Goal: Check status: Check status

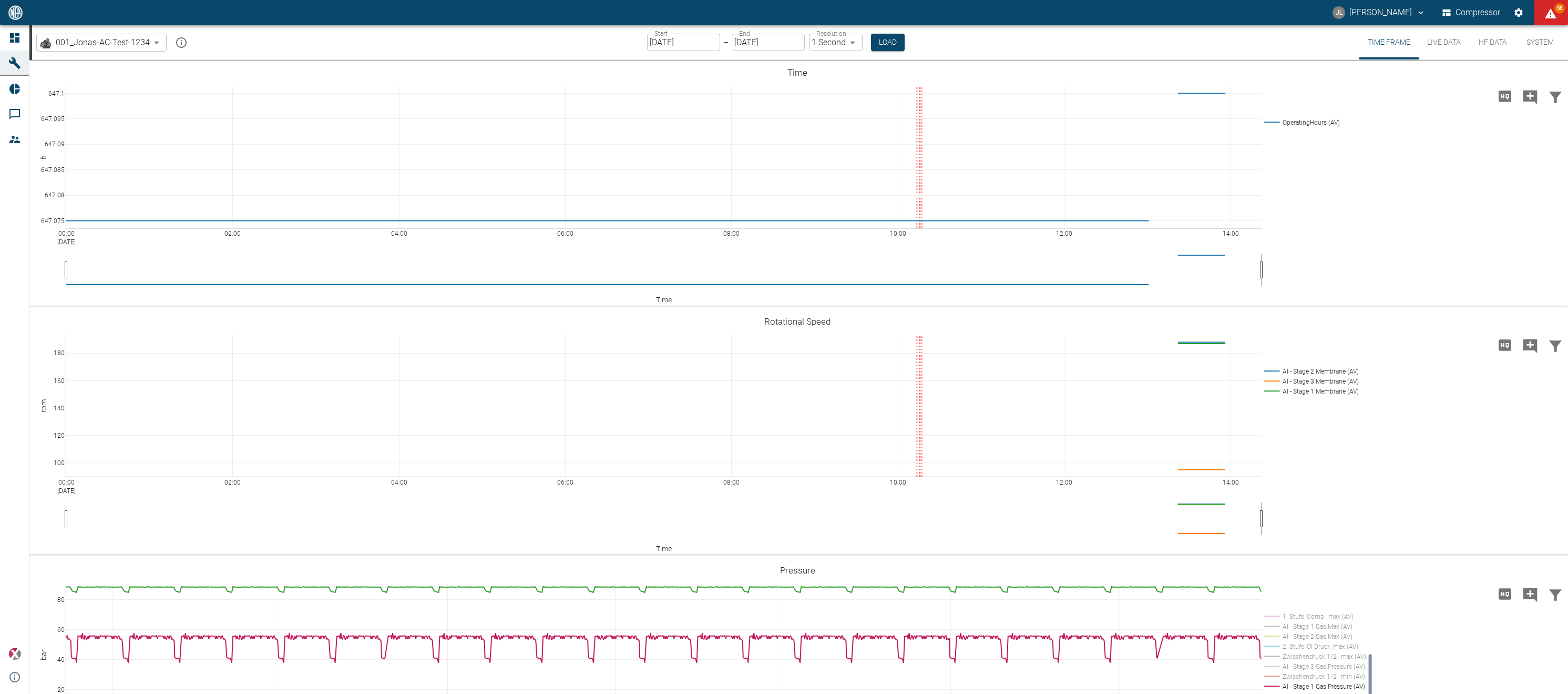
scroll to position [252, 0]
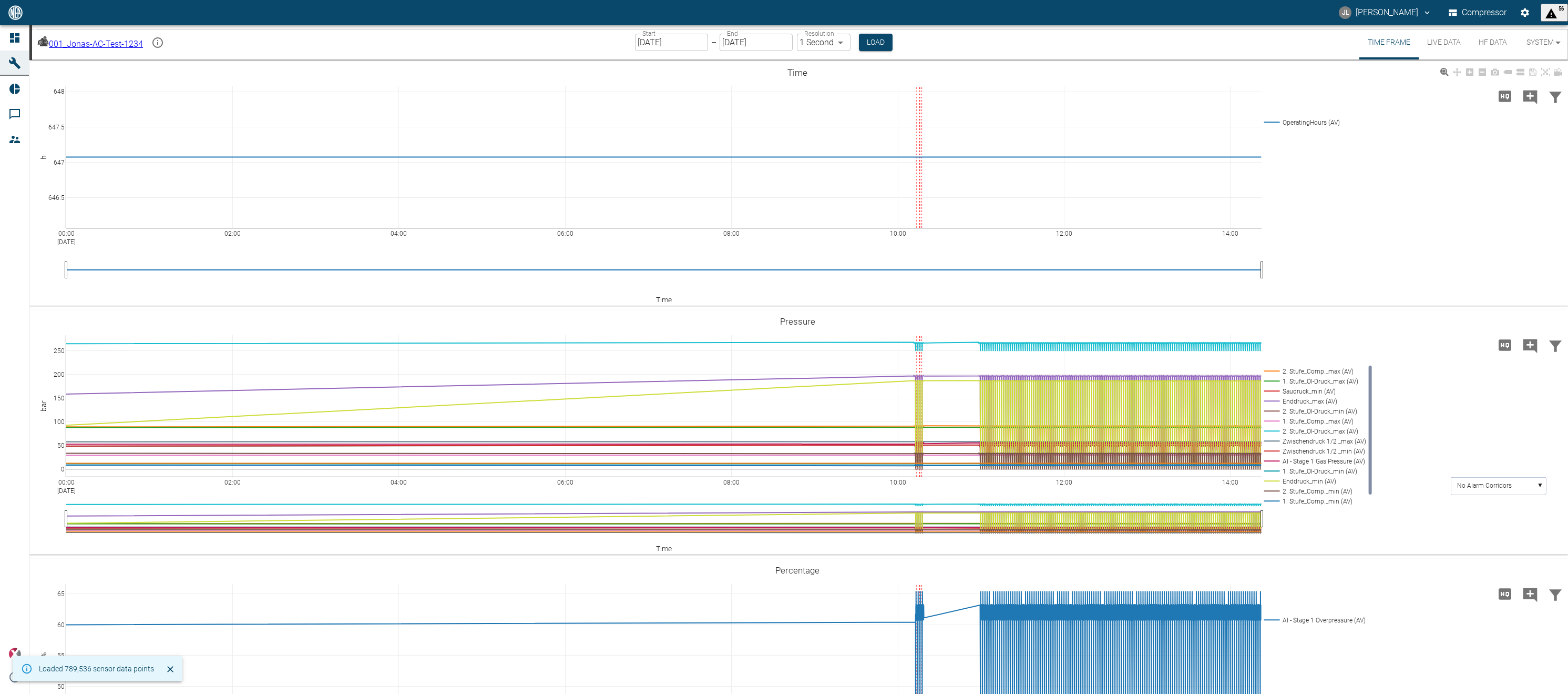
click at [1553, 166] on div "00:00 Oct 14, 2025 02:00 04:00 06:00 08:00 10:00 12:00 14:00 646.5 647 647.5 64…" at bounding box center [797, 184] width 1536 height 237
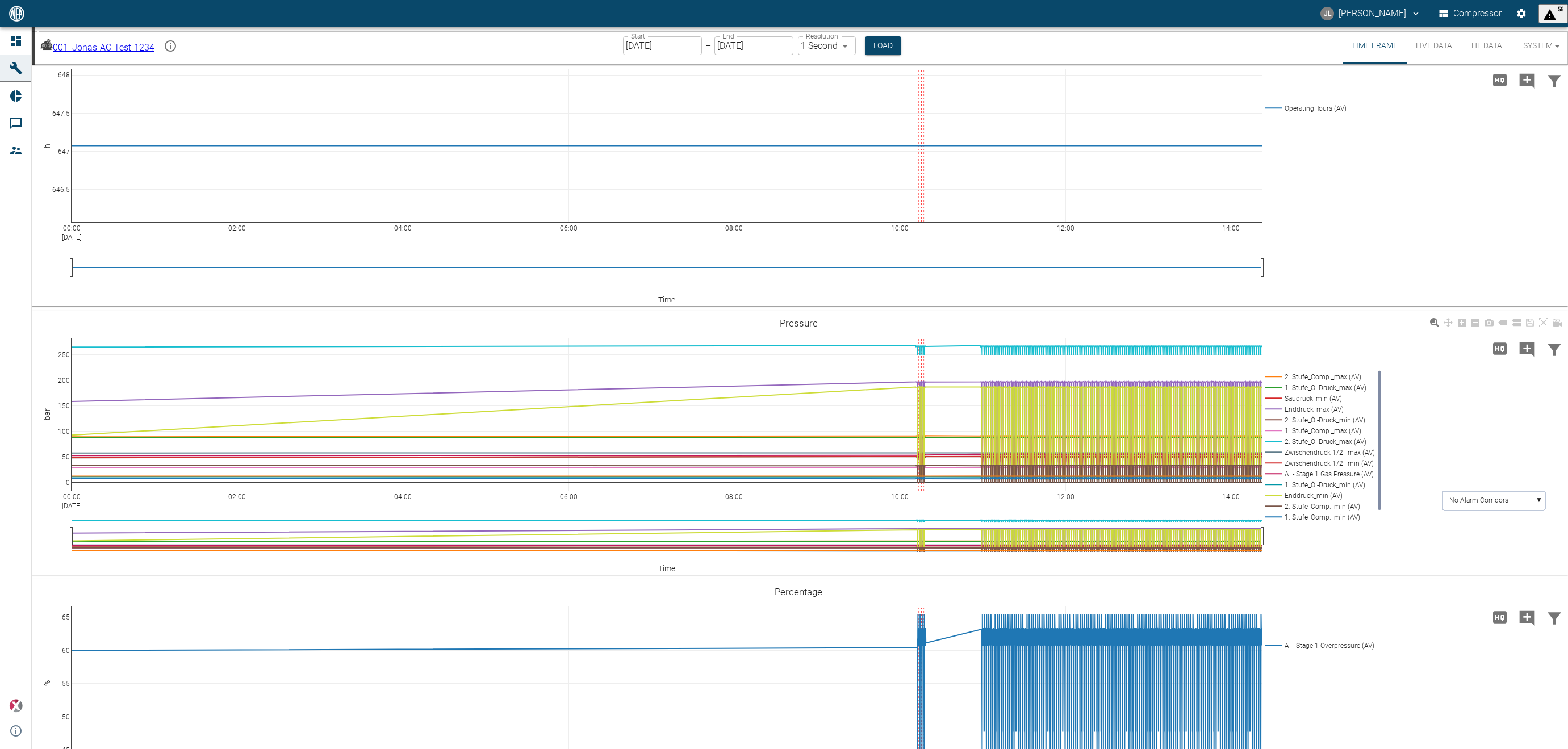
scroll to position [87, 0]
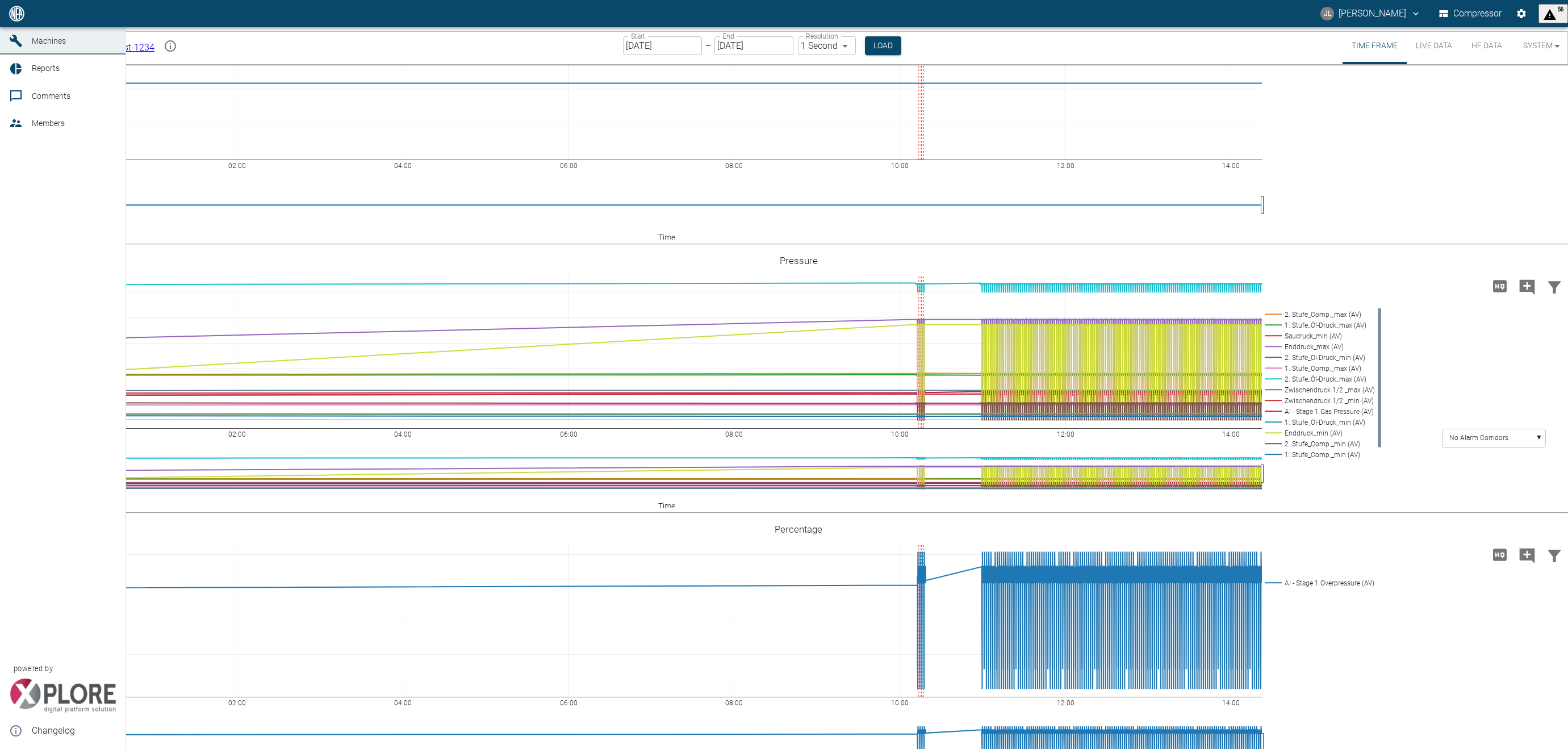
click at [14, 19] on icon at bounding box center [16, 13] width 10 height 10
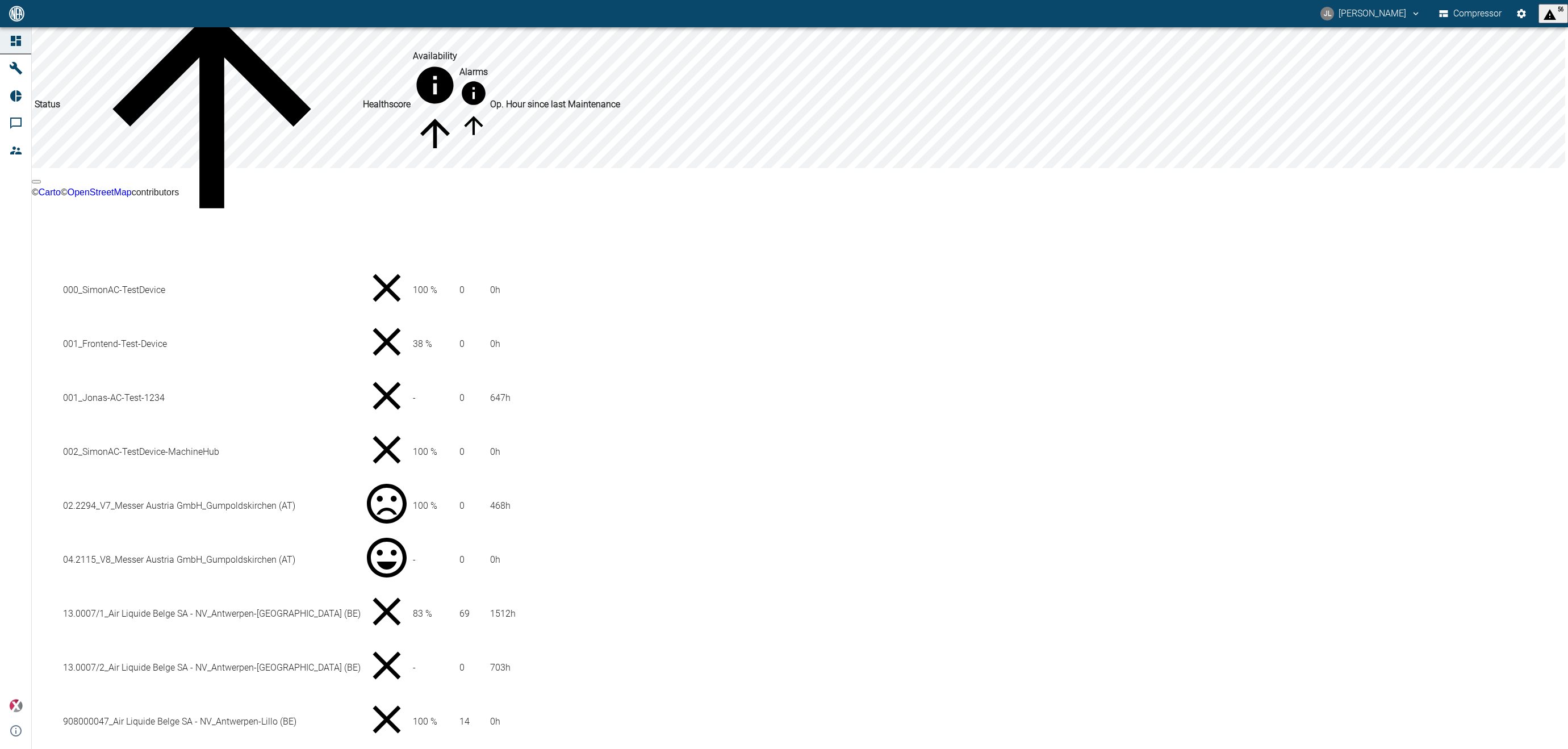
scroll to position [122, 0]
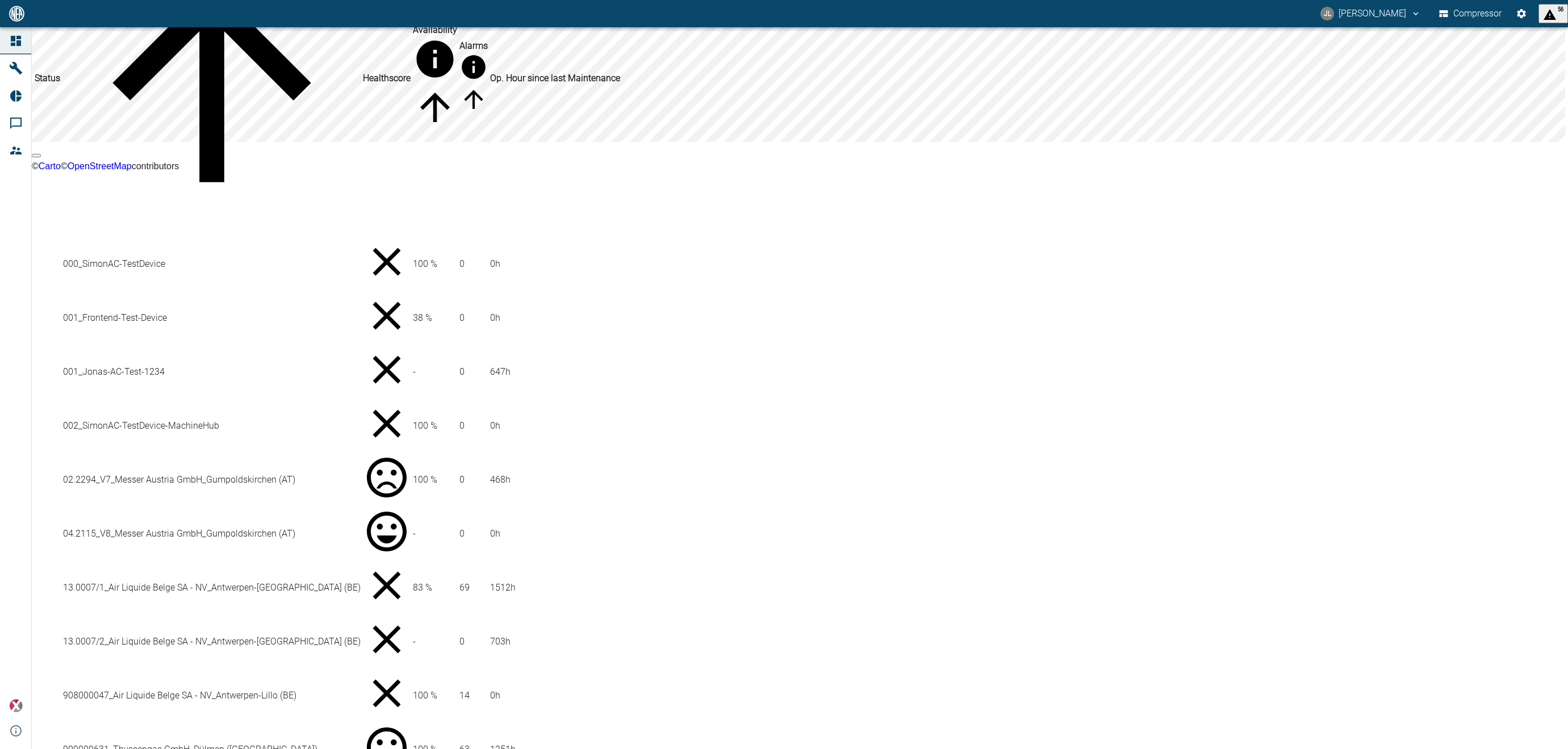
click at [361, 723] on td "909000631_Thyssengas GmbH_Dülmen ([GEOGRAPHIC_DATA])" at bounding box center [211, 749] width 299 height 53
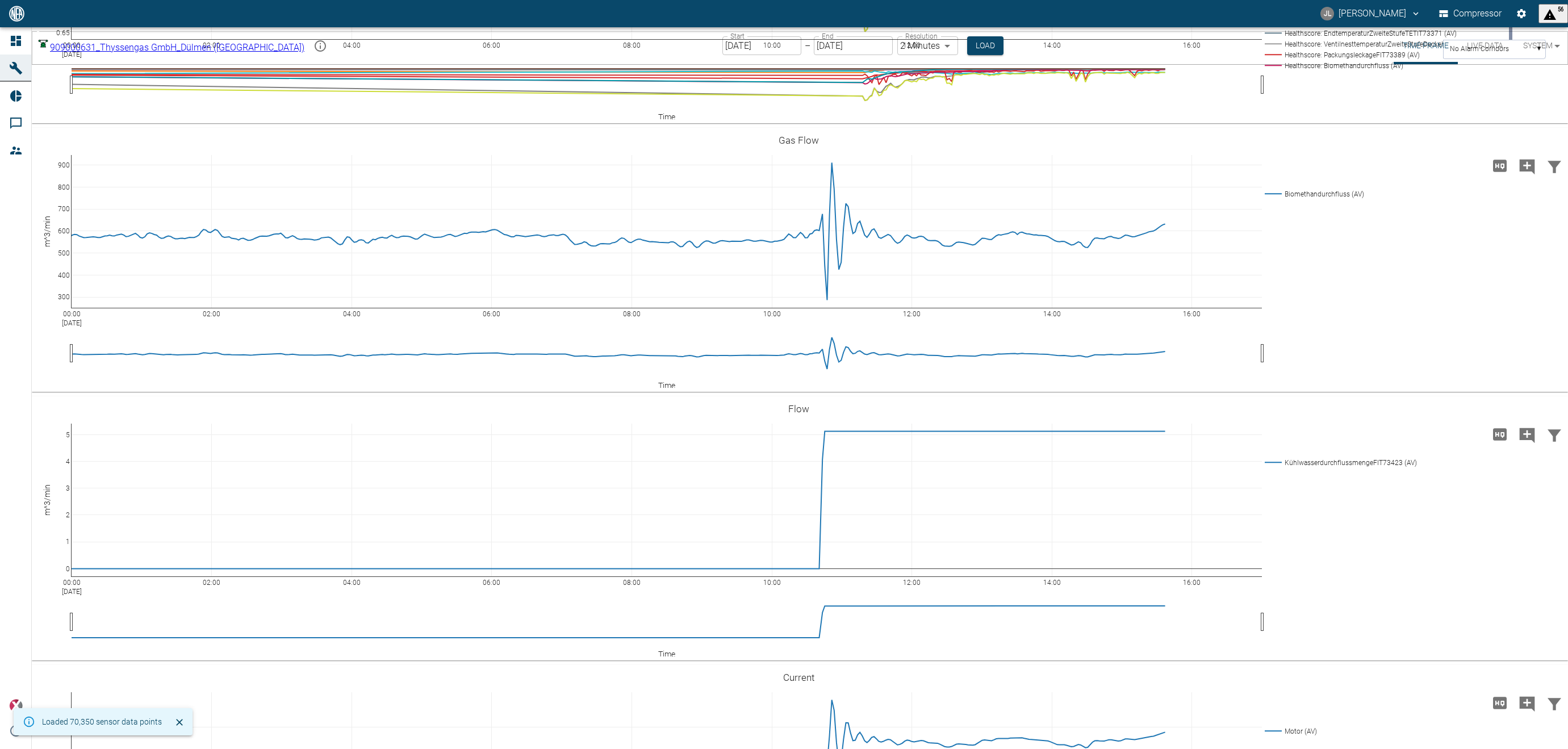
scroll to position [2589, 0]
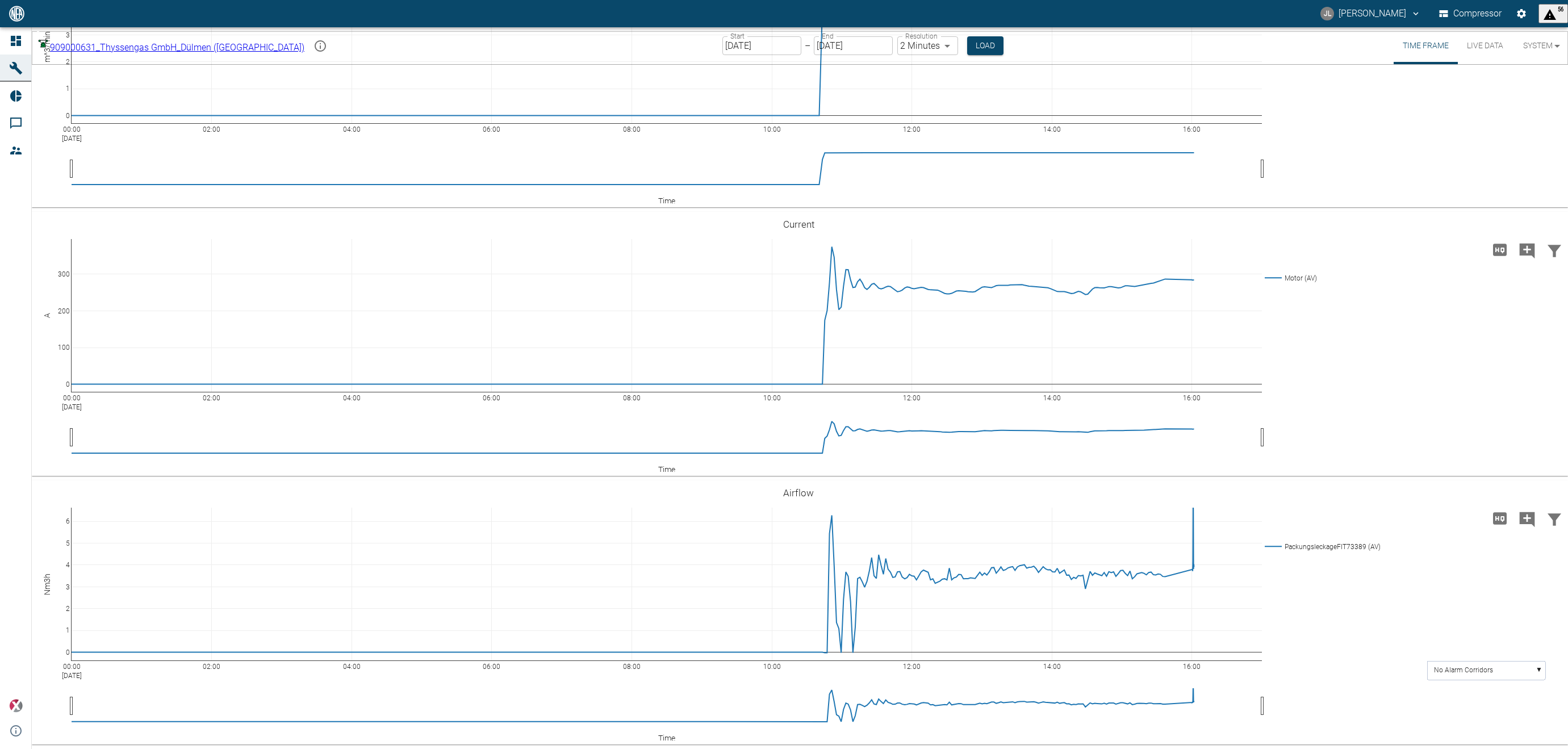
scroll to position [2675, 0]
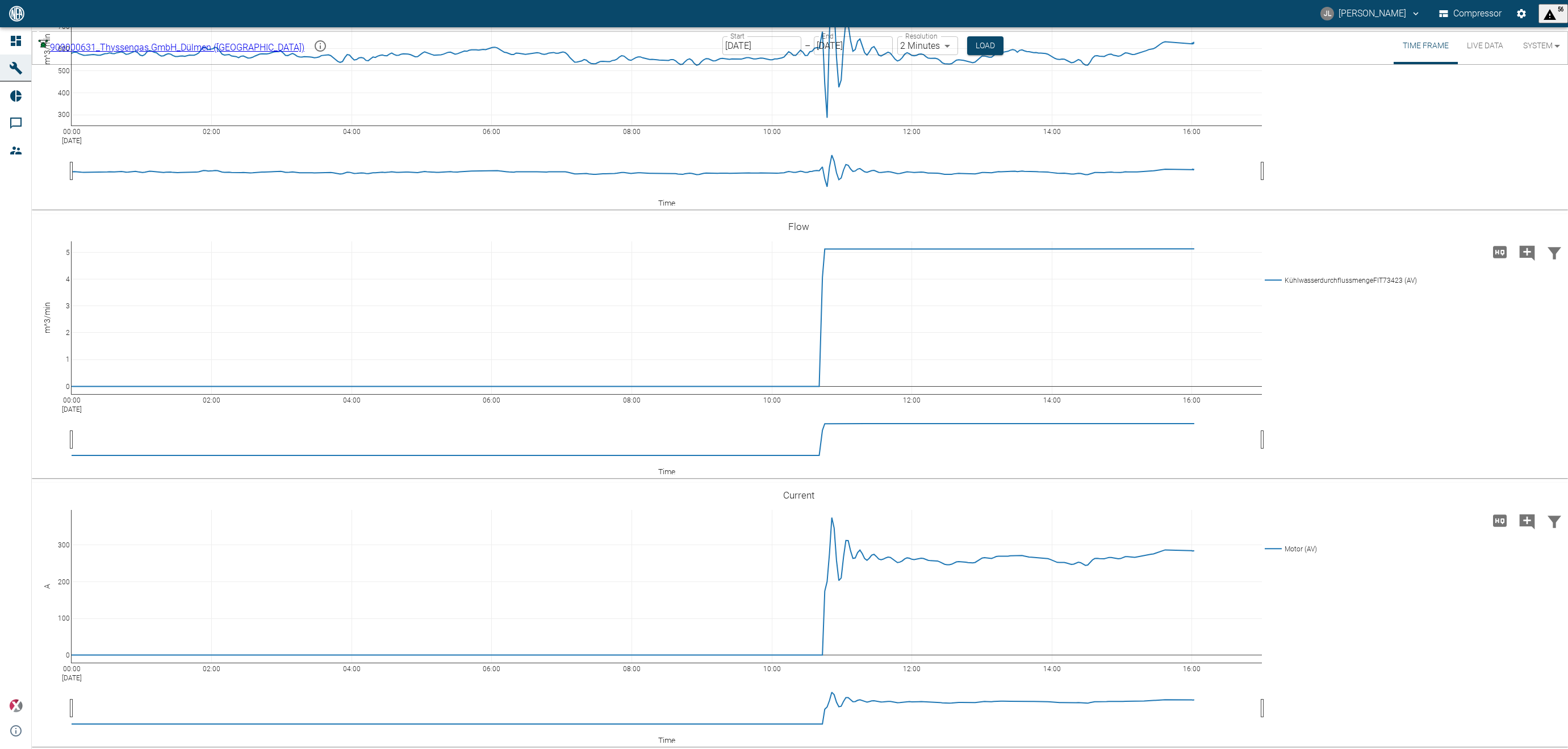
click at [917, 34] on div "Start 10/14/2025 Start – End 10/14/2025 End Resolution 2 Minutes 2min Resolutio…" at bounding box center [863, 45] width 281 height 37
click at [912, 46] on body "JL Jonas Leuchtenberger Compressor 56 Dashboard Machines Reports Comments Membe…" at bounding box center [784, 374] width 1568 height 749
type input "1sec"
click at [966, 49] on button "Load" at bounding box center [984, 45] width 36 height 19
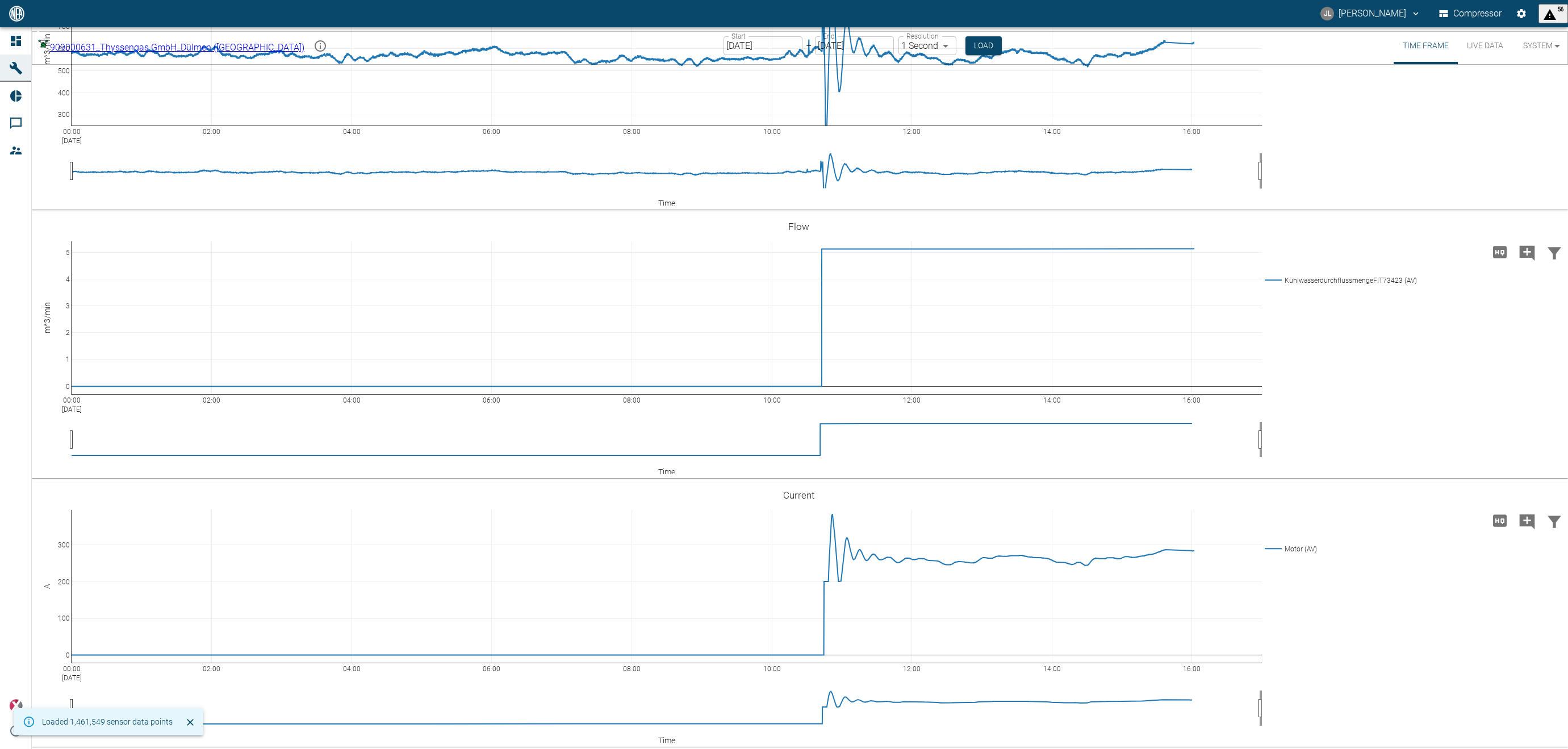
drag, startPoint x: 62, startPoint y: 518, endPoint x: 63, endPoint y: 461, distance: 57.0
drag, startPoint x: 64, startPoint y: 518, endPoint x: 67, endPoint y: 456, distance: 62.1
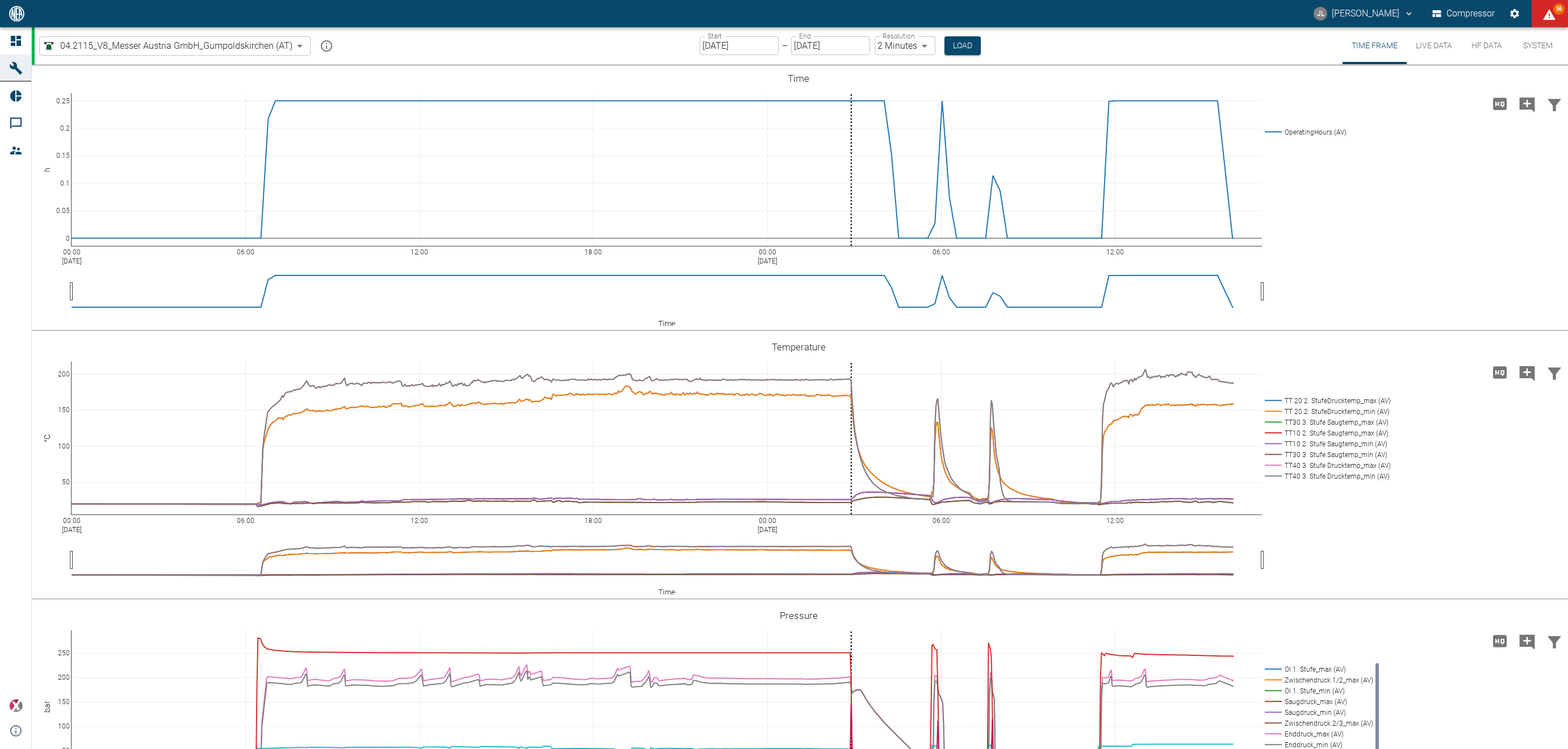
scroll to position [391, 0]
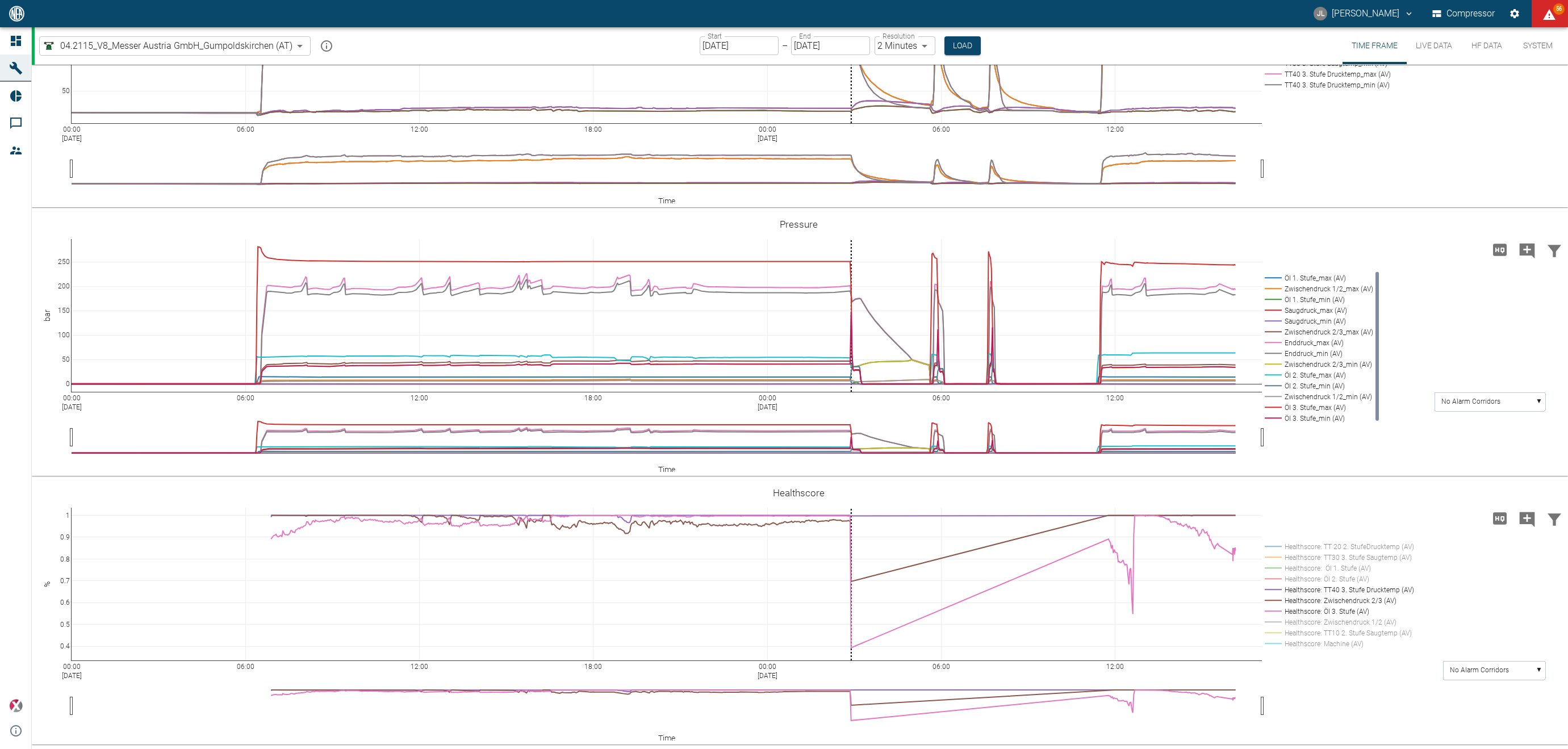
click at [155, 46] on body "JL Jonas Leuchtenberger Compressor 56 Dashboard Machines Reports Comments Membe…" at bounding box center [784, 374] width 1568 height 749
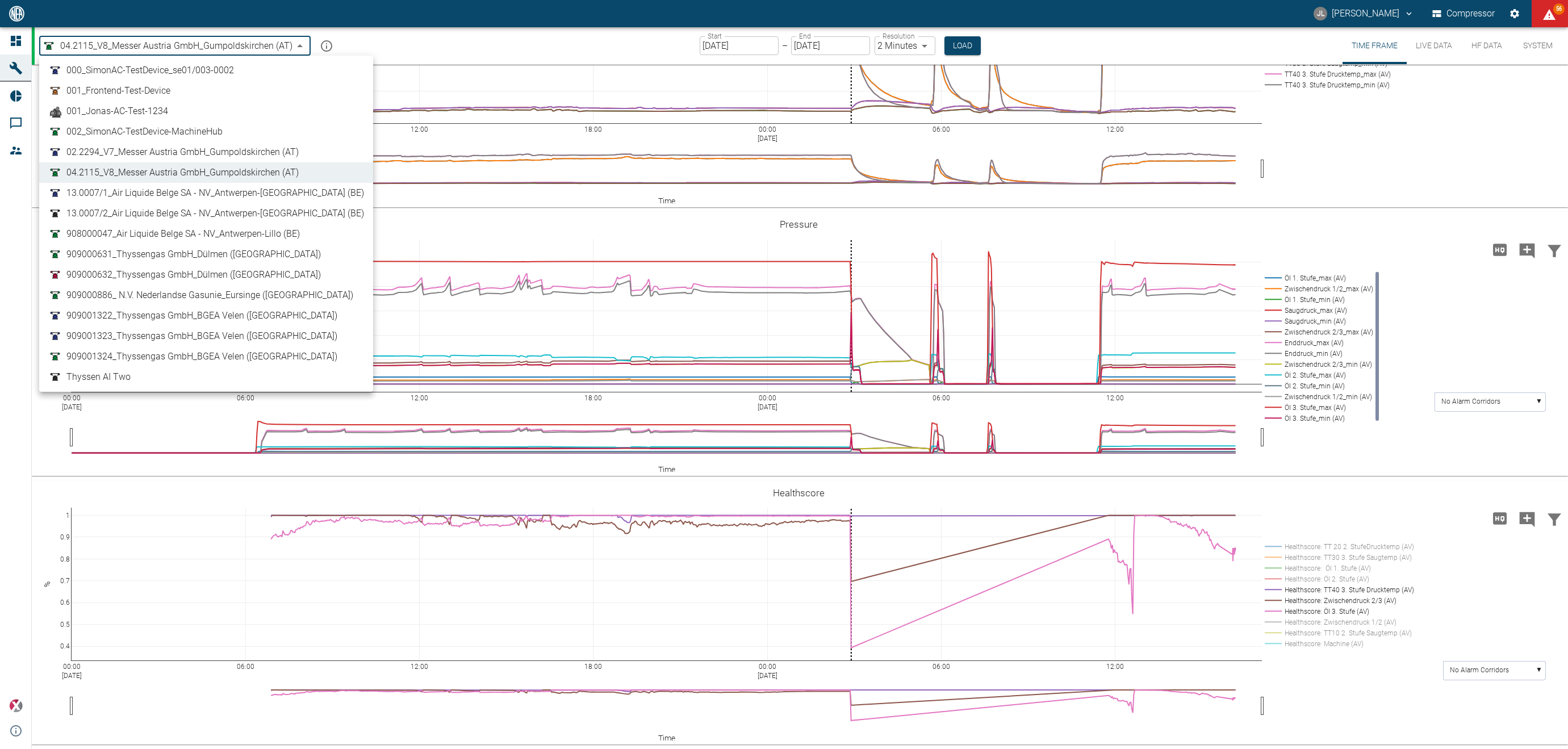
click at [158, 49] on div at bounding box center [784, 374] width 1568 height 749
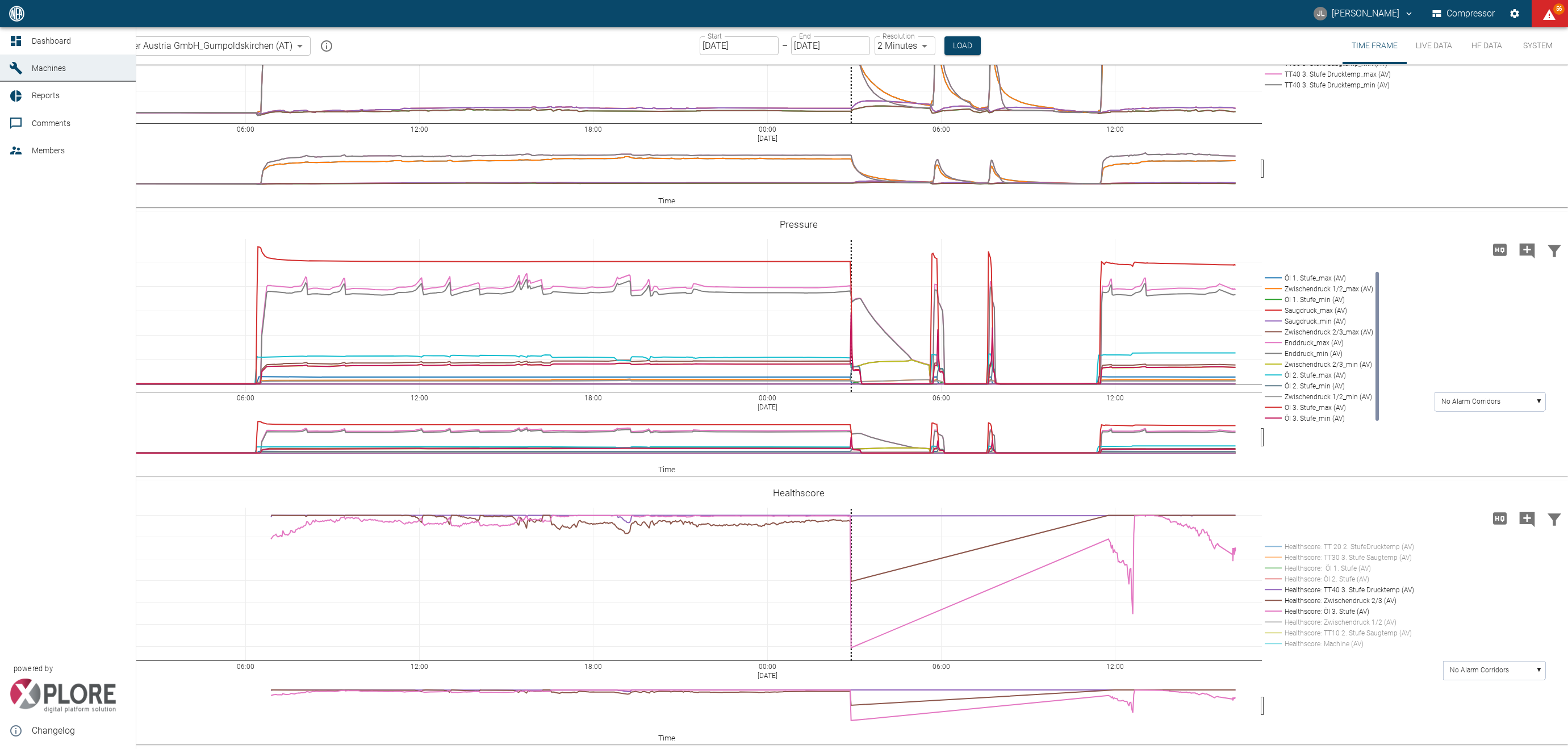
click at [19, 42] on icon at bounding box center [16, 41] width 10 height 10
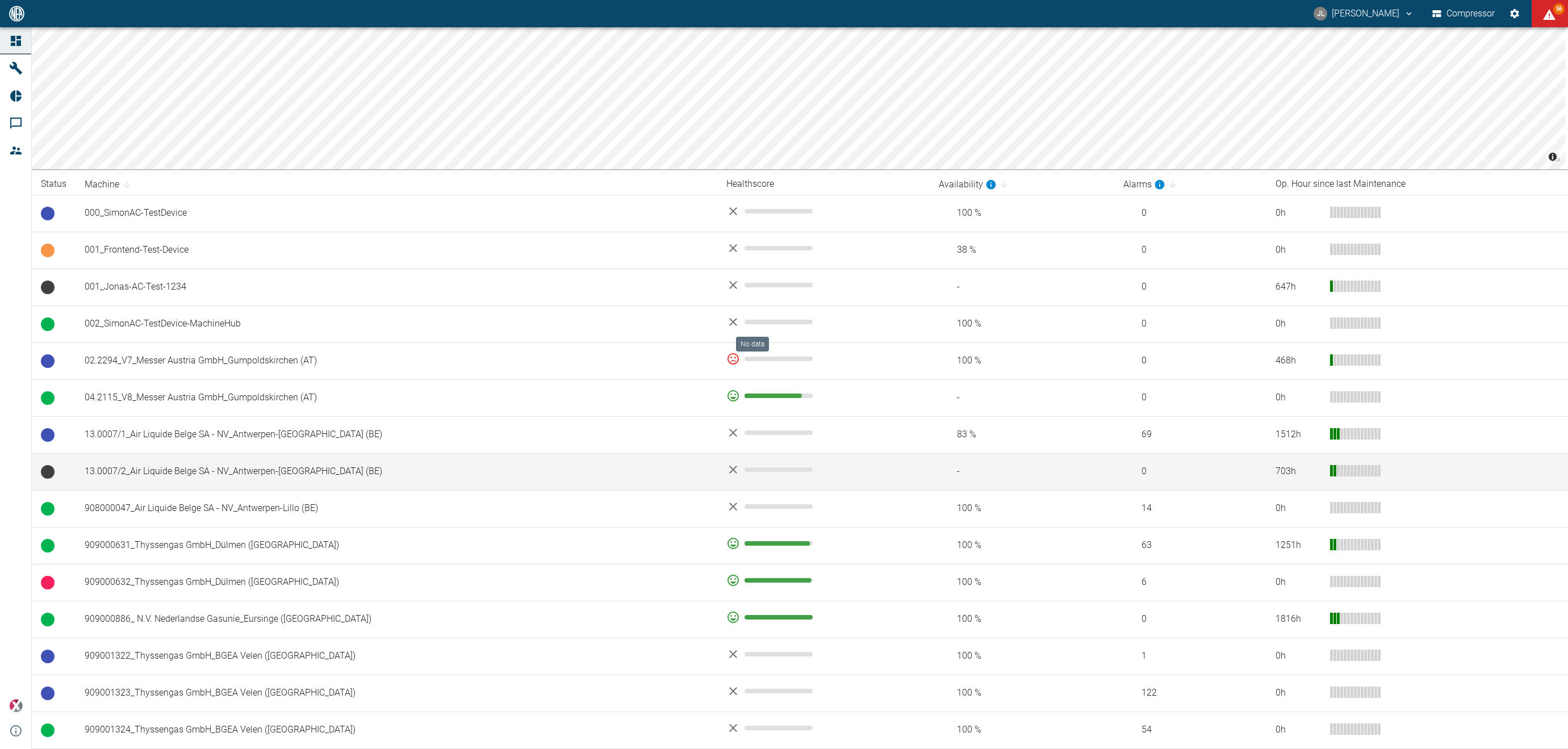
scroll to position [87, 0]
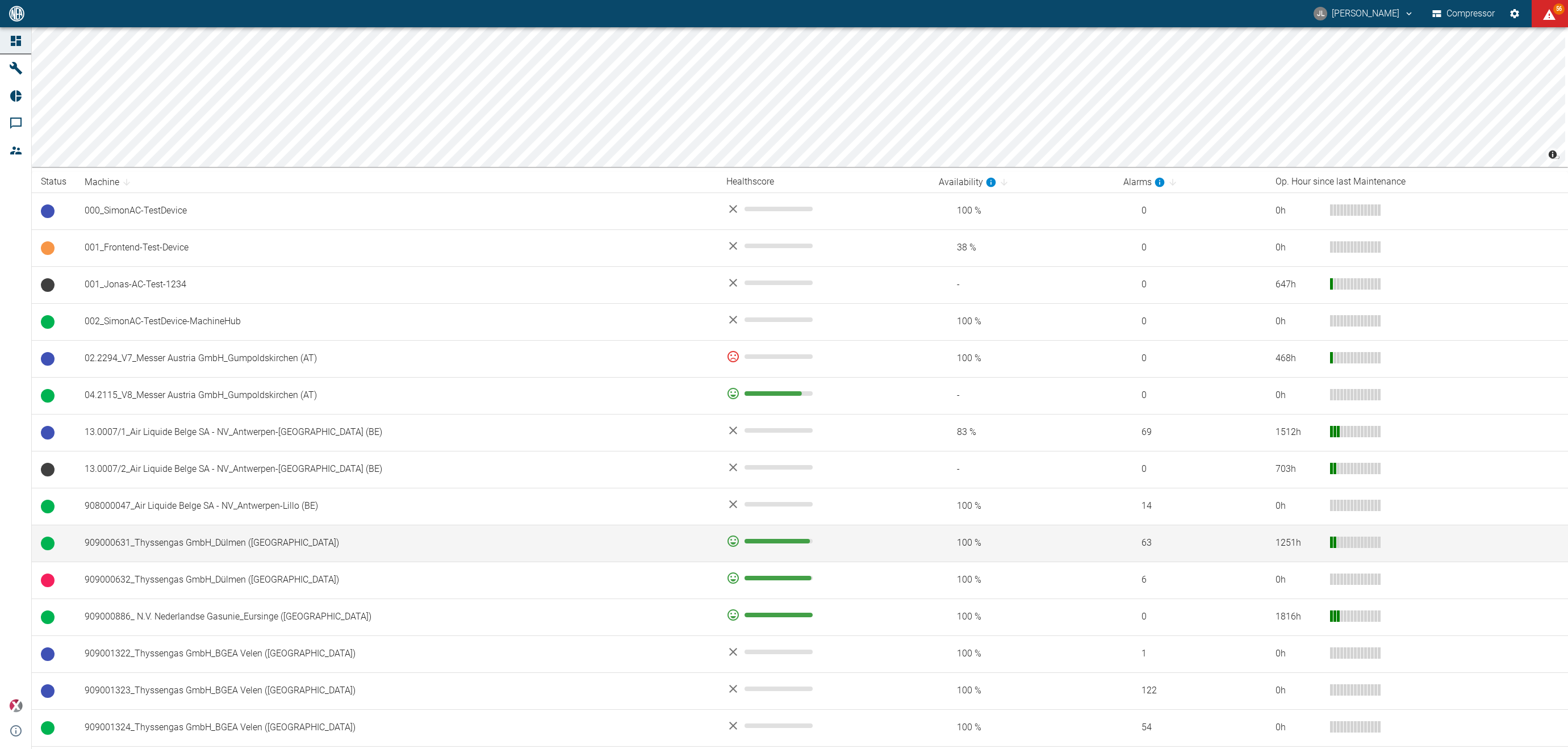
click at [469, 556] on td "909000631_Thyssengas GmbH_Dülmen ([GEOGRAPHIC_DATA])" at bounding box center [397, 543] width 642 height 37
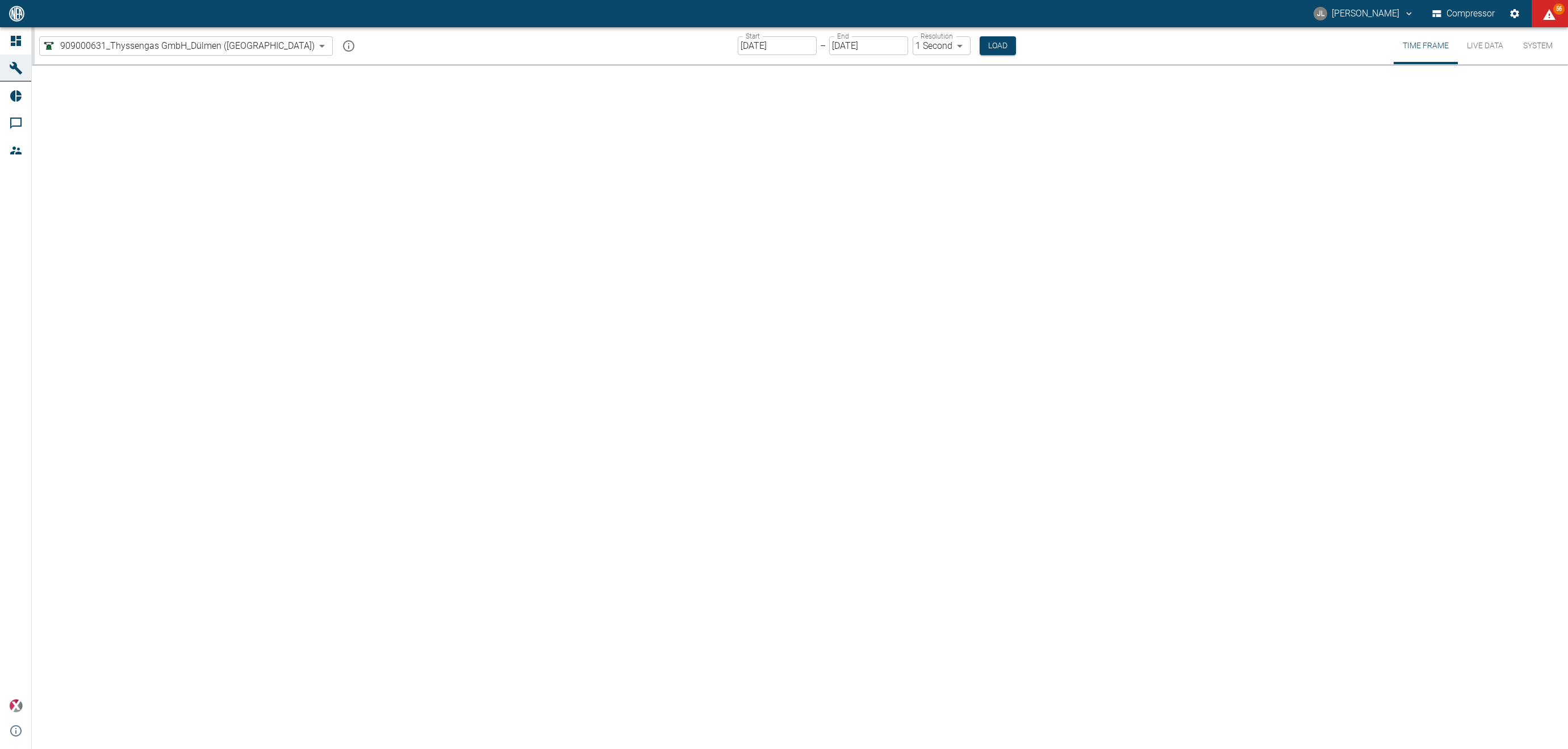
type input "2min"
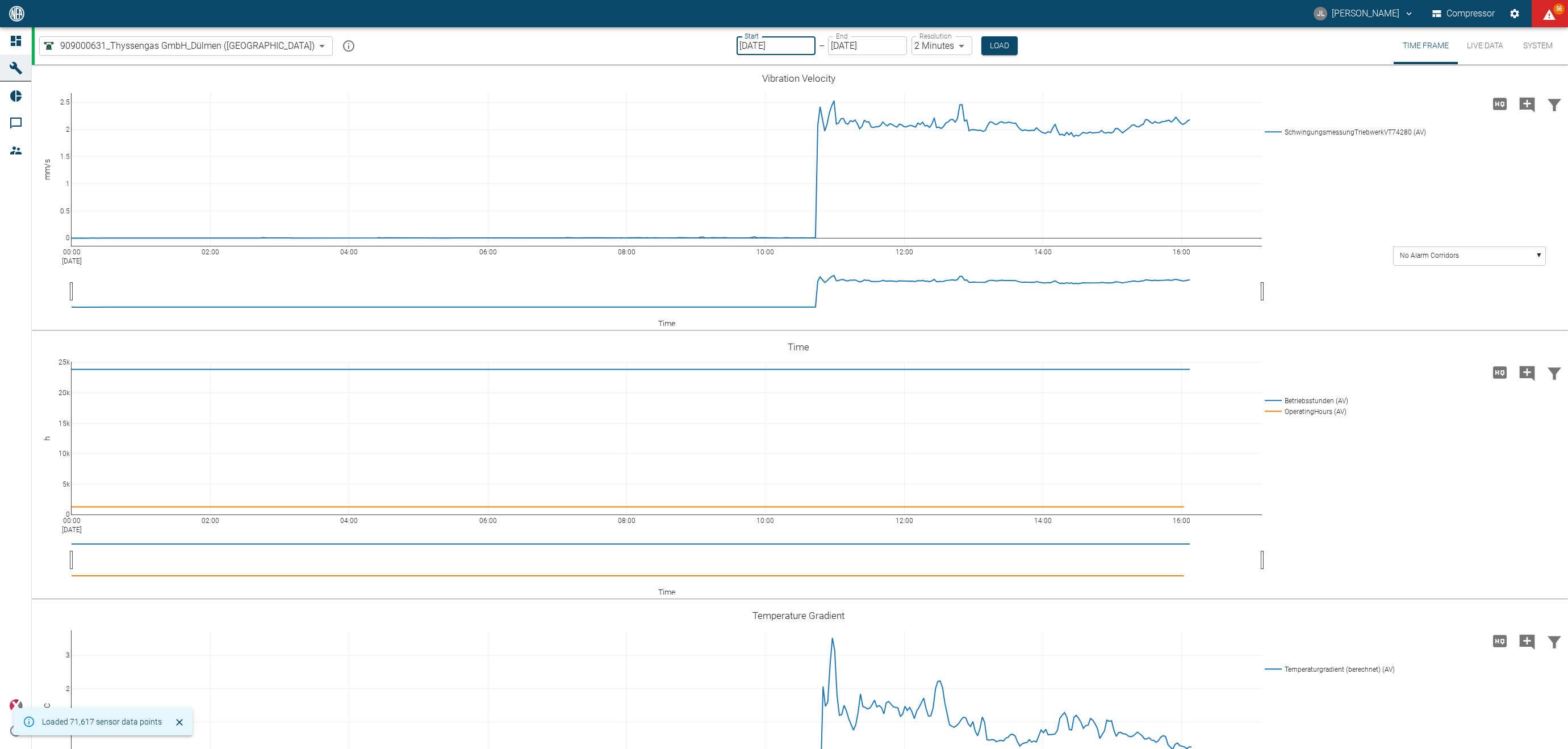
click at [737, 46] on input "10/14/2025" at bounding box center [776, 45] width 79 height 19
click at [737, 46] on input "10/14/2025" at bounding box center [776, 45] width 79 height 19
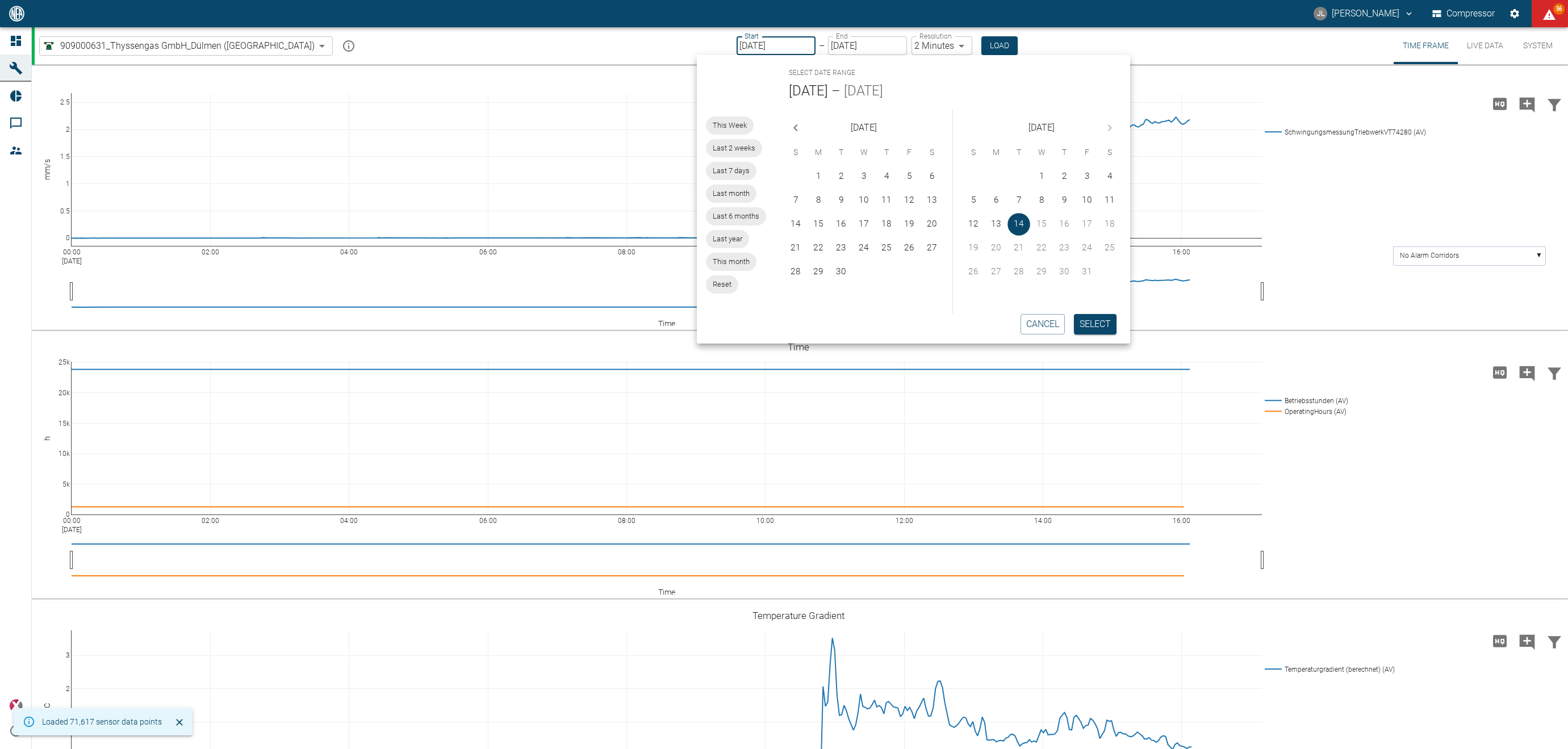
click at [737, 49] on input "10/14/2025" at bounding box center [776, 45] width 79 height 19
click at [908, 249] on button "26" at bounding box center [910, 248] width 23 height 23
type input "09/26/2025"
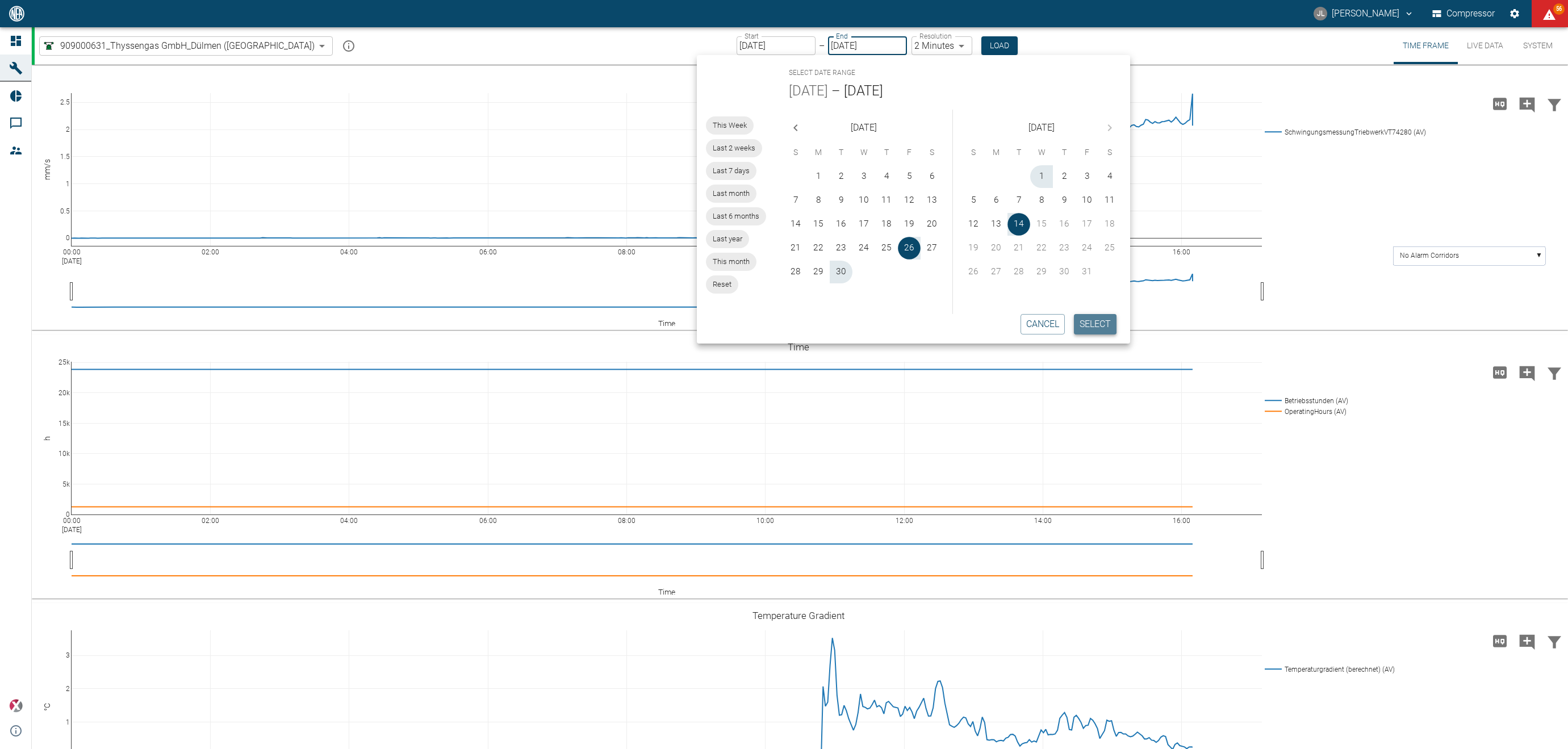
click at [1107, 326] on button "Select" at bounding box center [1095, 324] width 42 height 20
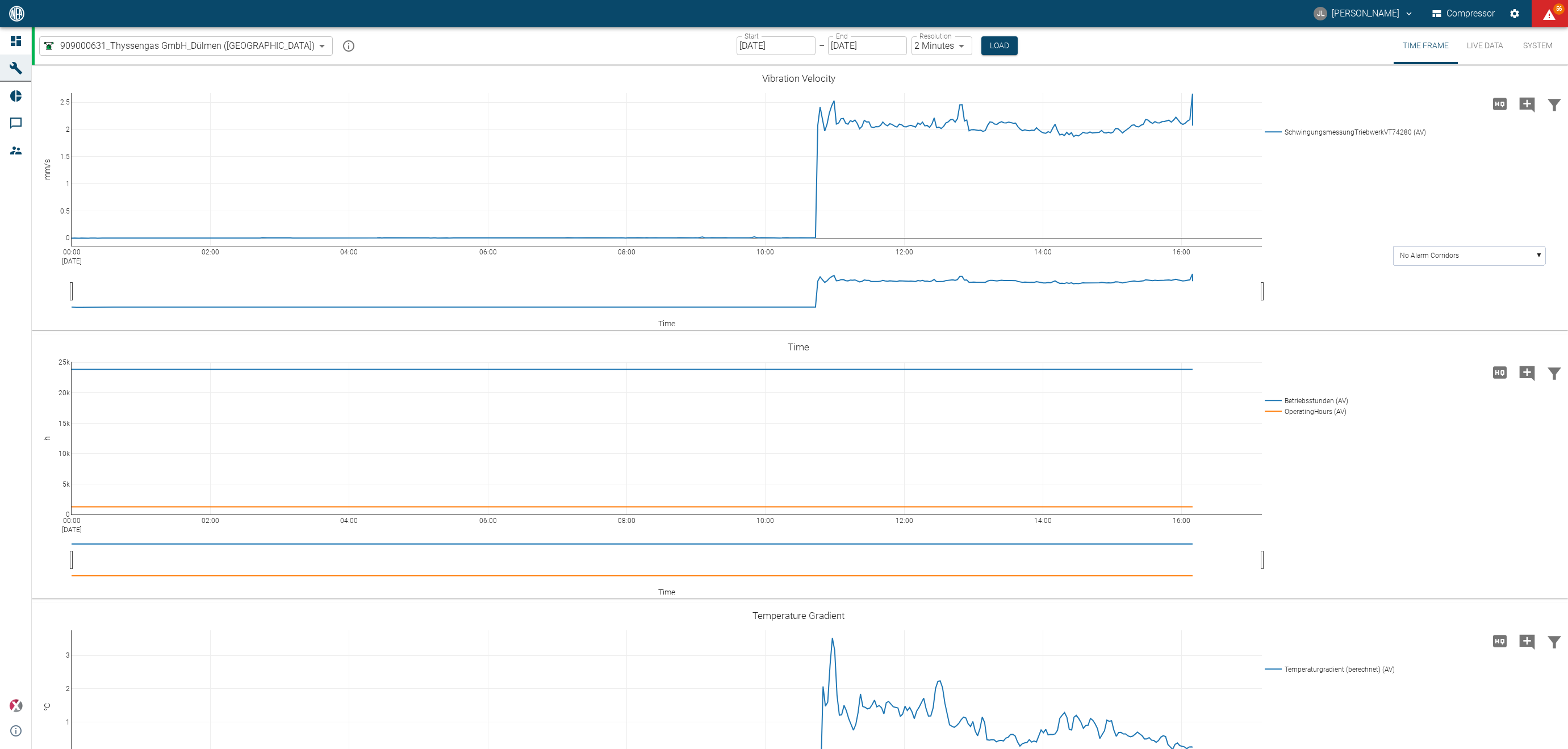
drag, startPoint x: 894, startPoint y: 37, endPoint x: 899, endPoint y: 44, distance: 8.6
click at [919, 39] on label "Resolution" at bounding box center [935, 36] width 32 height 10
click at [899, 44] on body "JL Jonas Leuchtenberger Compressor 56 Dashboard Machines Reports Comments Membe…" at bounding box center [784, 374] width 1568 height 749
click at [897, 108] on li "10 Minutes" at bounding box center [902, 110] width 63 height 20
type input "10min"
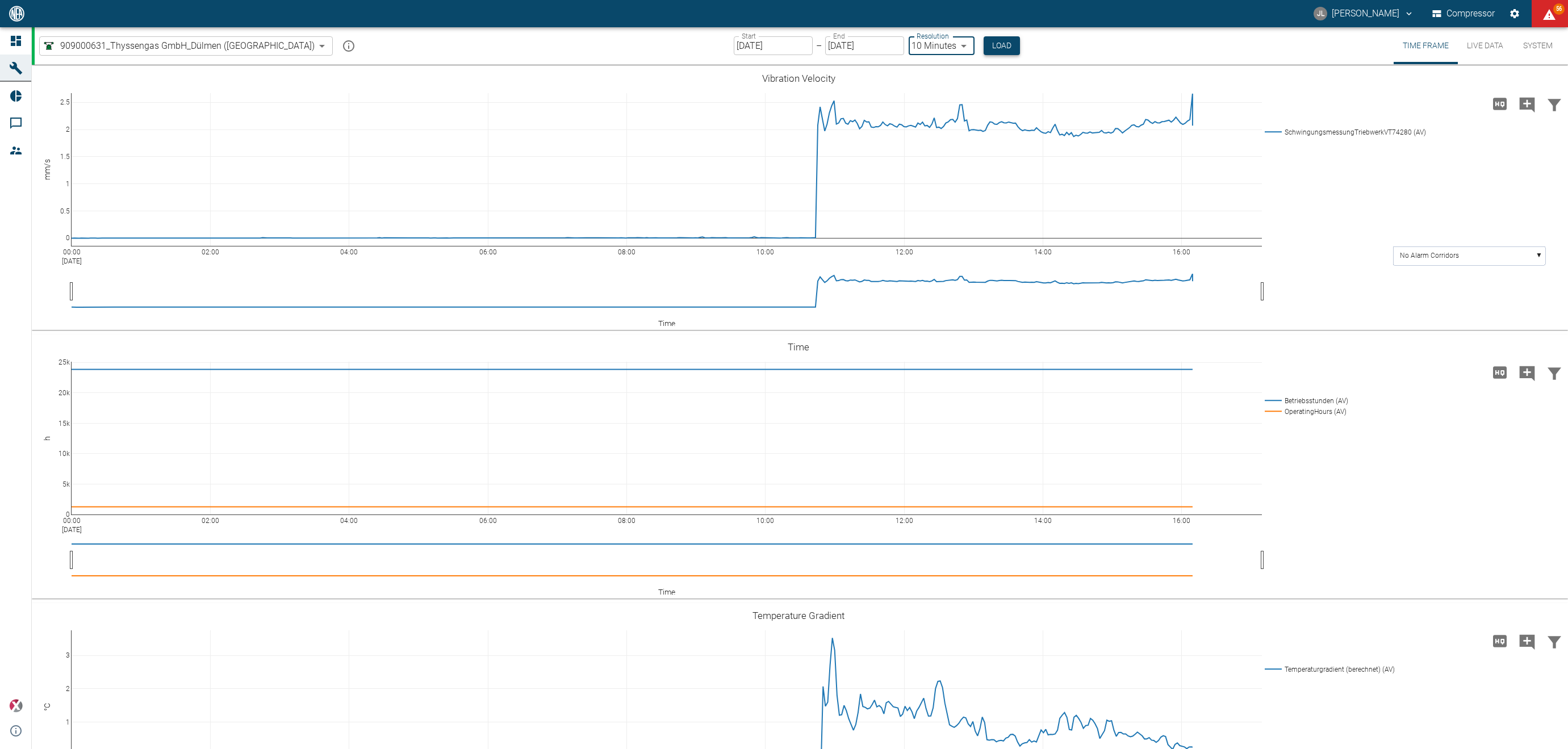
click at [984, 42] on button "Load" at bounding box center [1002, 45] width 36 height 19
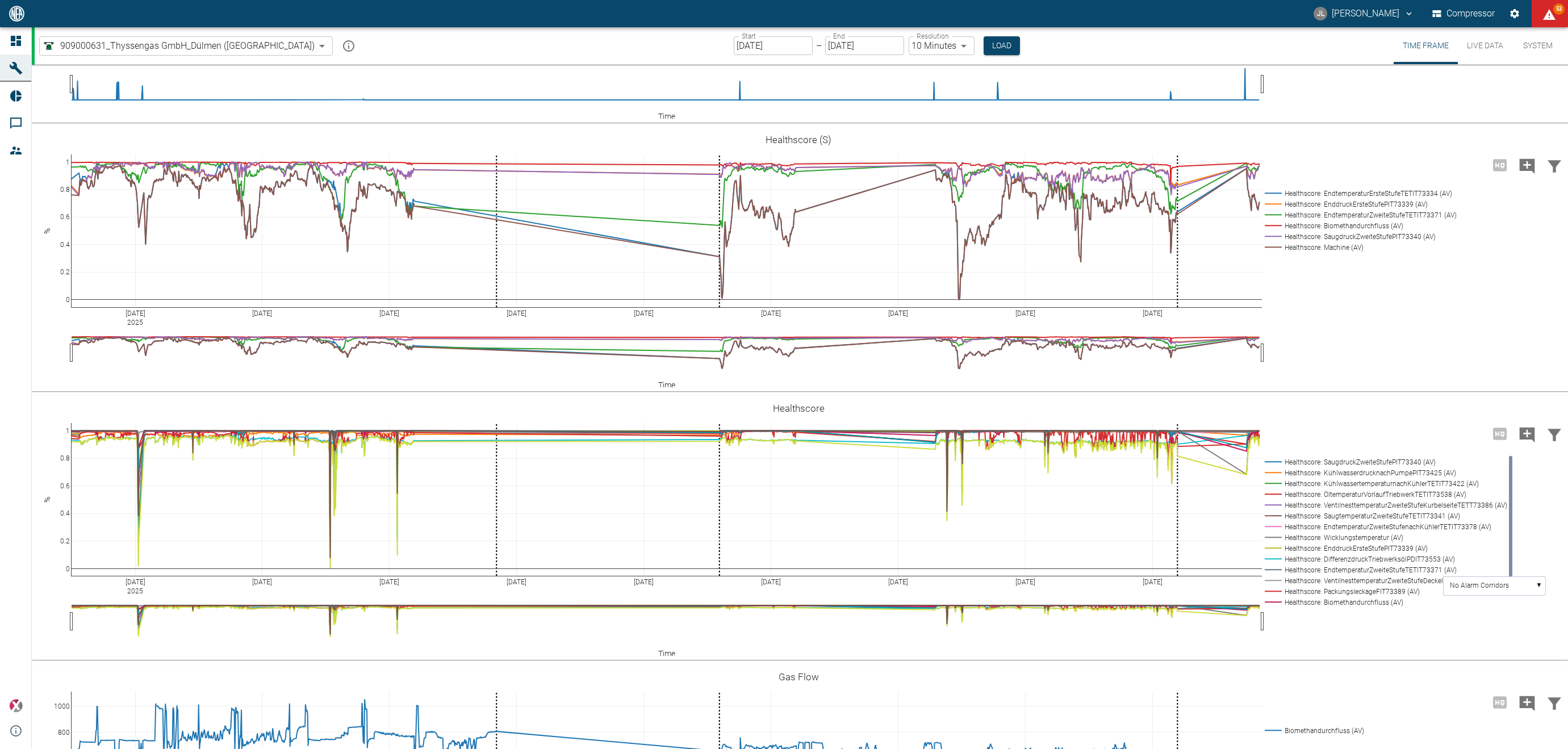
scroll to position [2552, 0]
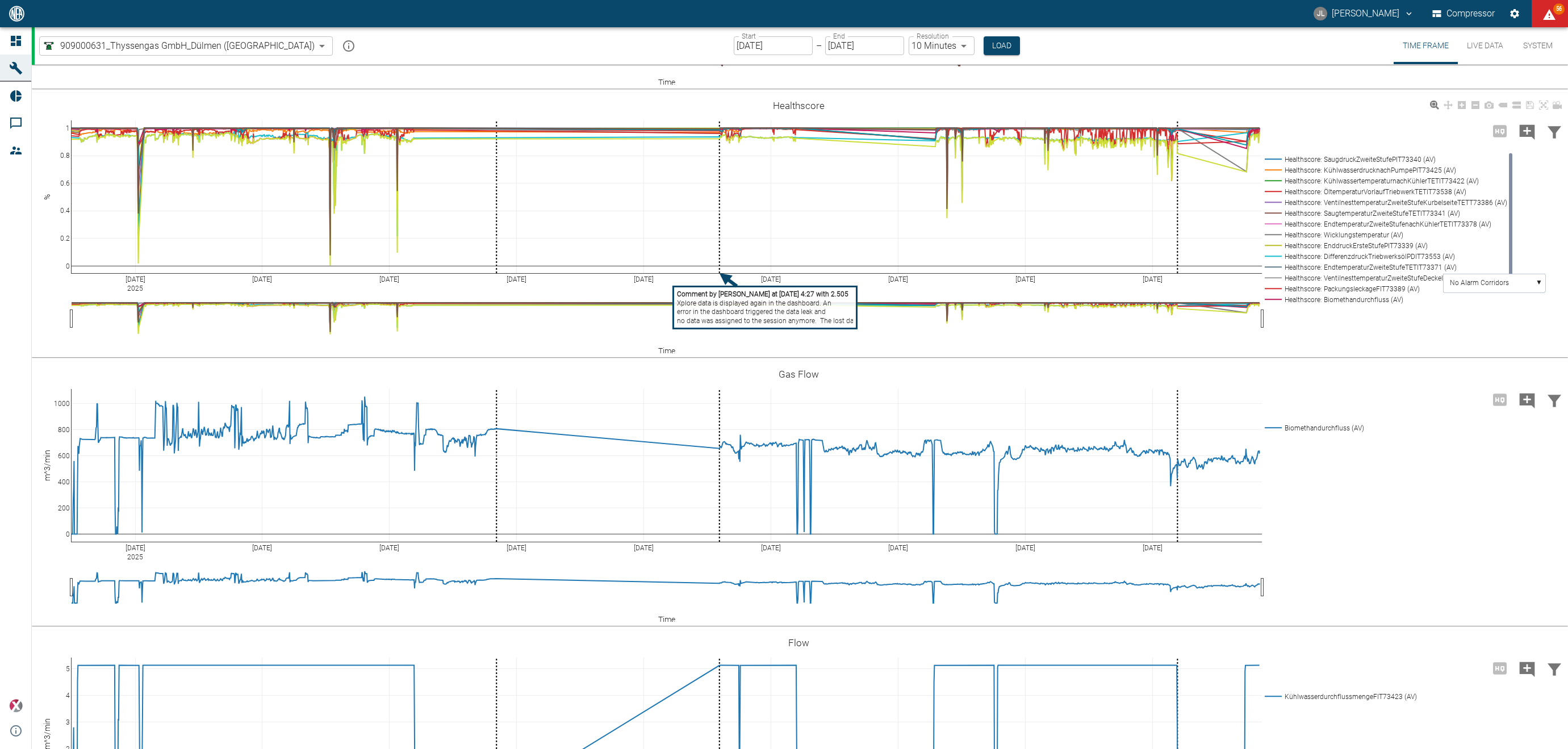
scroll to position [2564, 0]
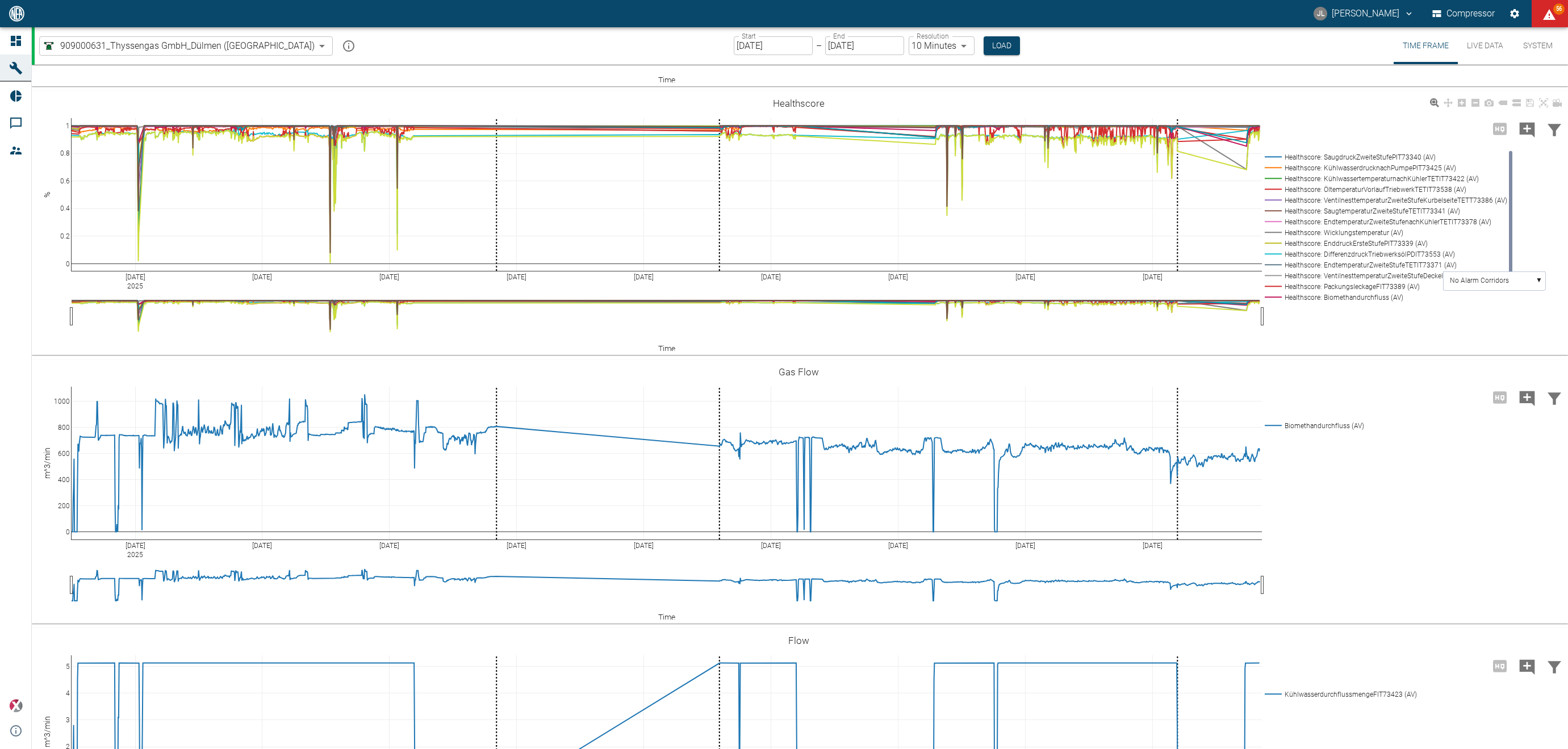
click at [542, 355] on div "Sep 27 2025 Sep 29 Oct 1 Oct 3 Oct 5 Oct 7 Oct 9 Oct 11 Oct 13 0 0.2 0.4 0.6 0.…" at bounding box center [800, 222] width 1536 height 264
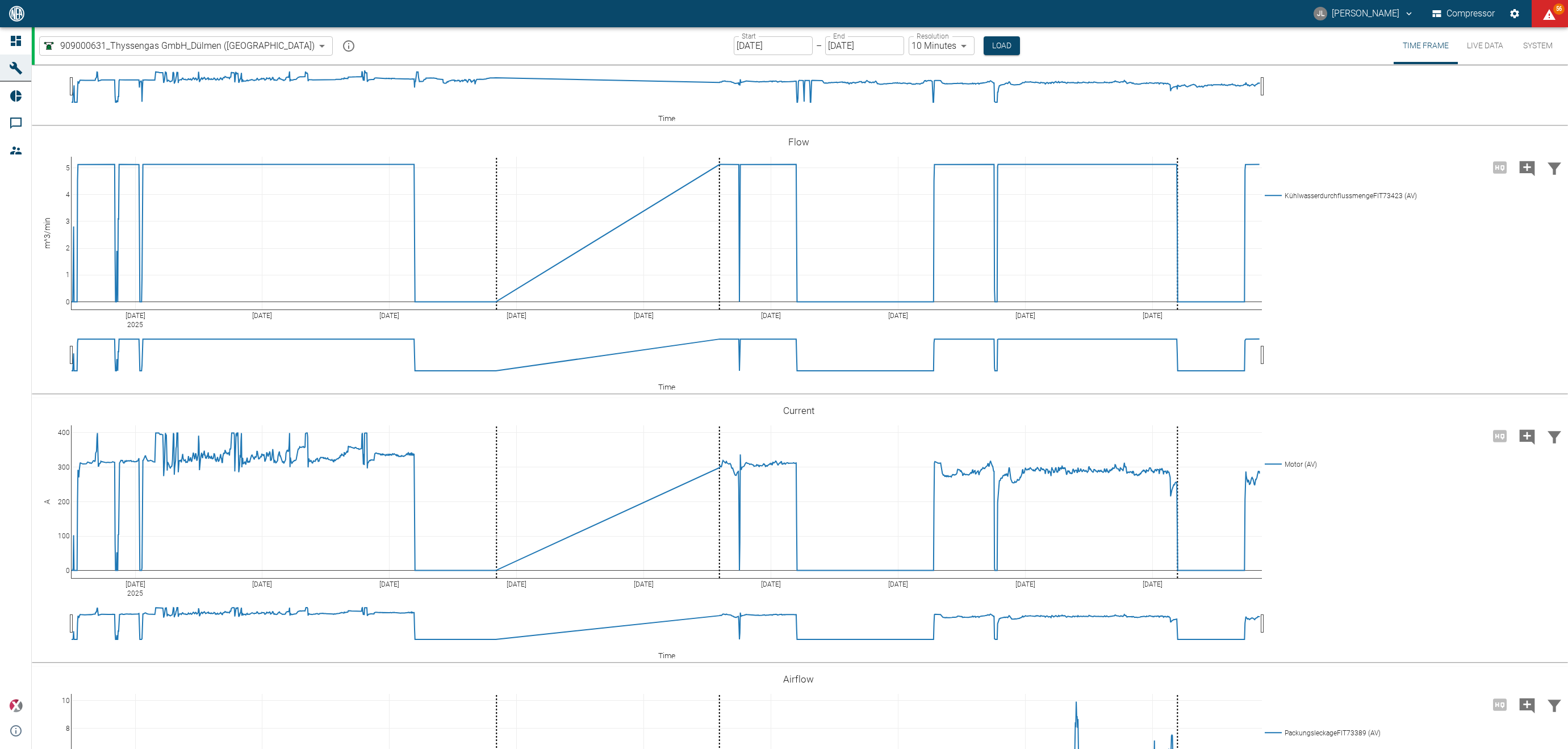
scroll to position [3169, 0]
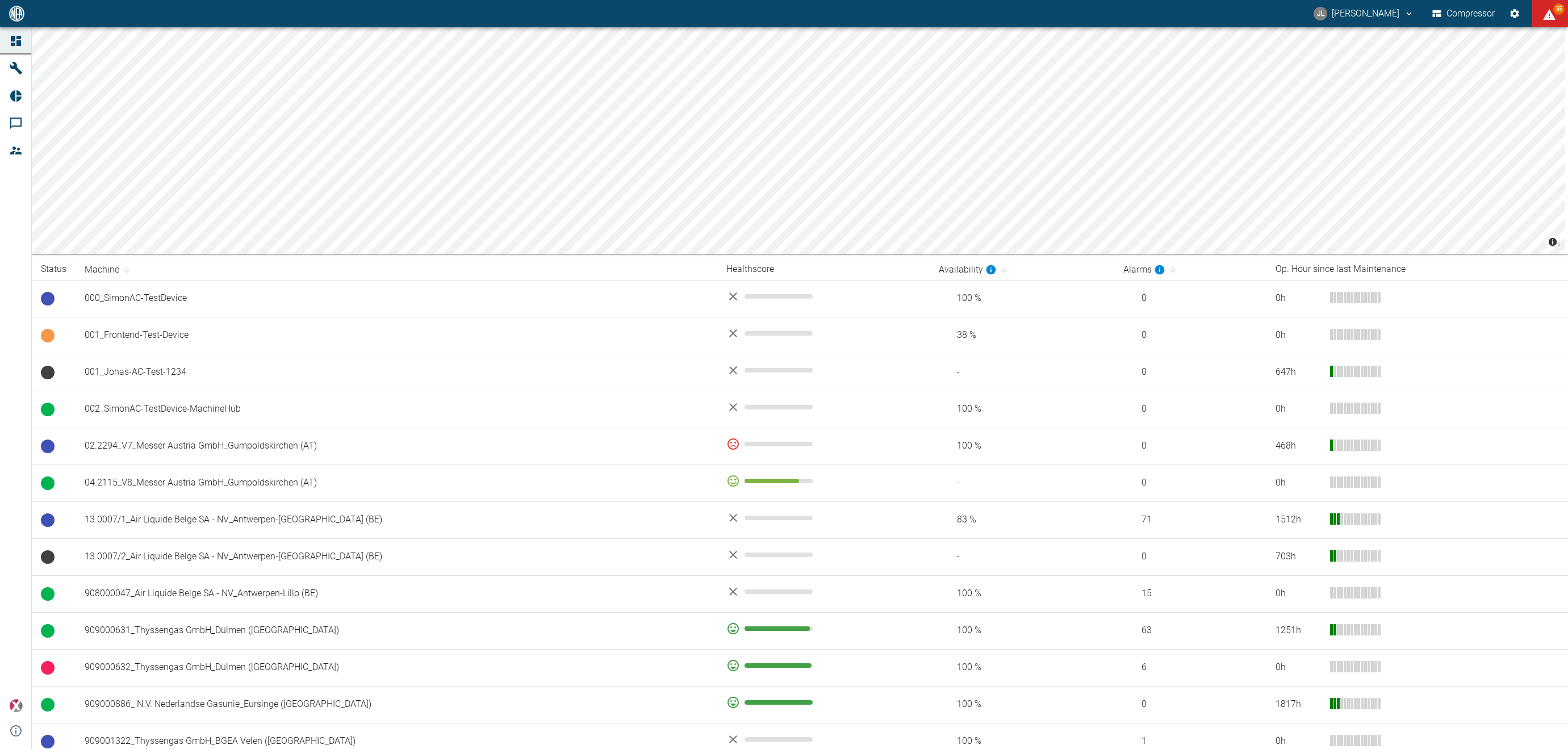
scroll to position [122, 0]
